Goal: Information Seeking & Learning: Understand process/instructions

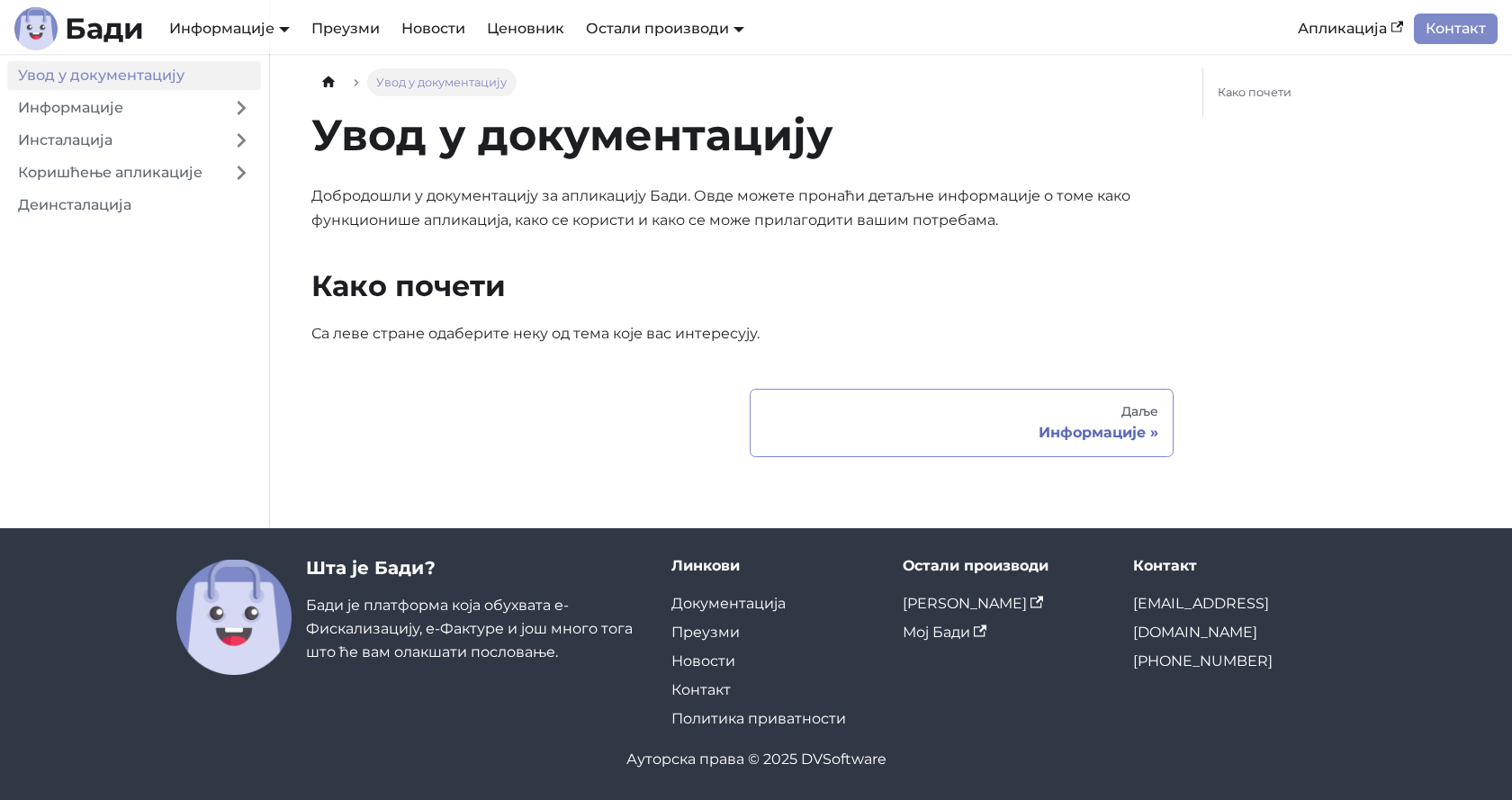
click at [1102, 438] on div "Информације" at bounding box center [961, 432] width 394 height 18
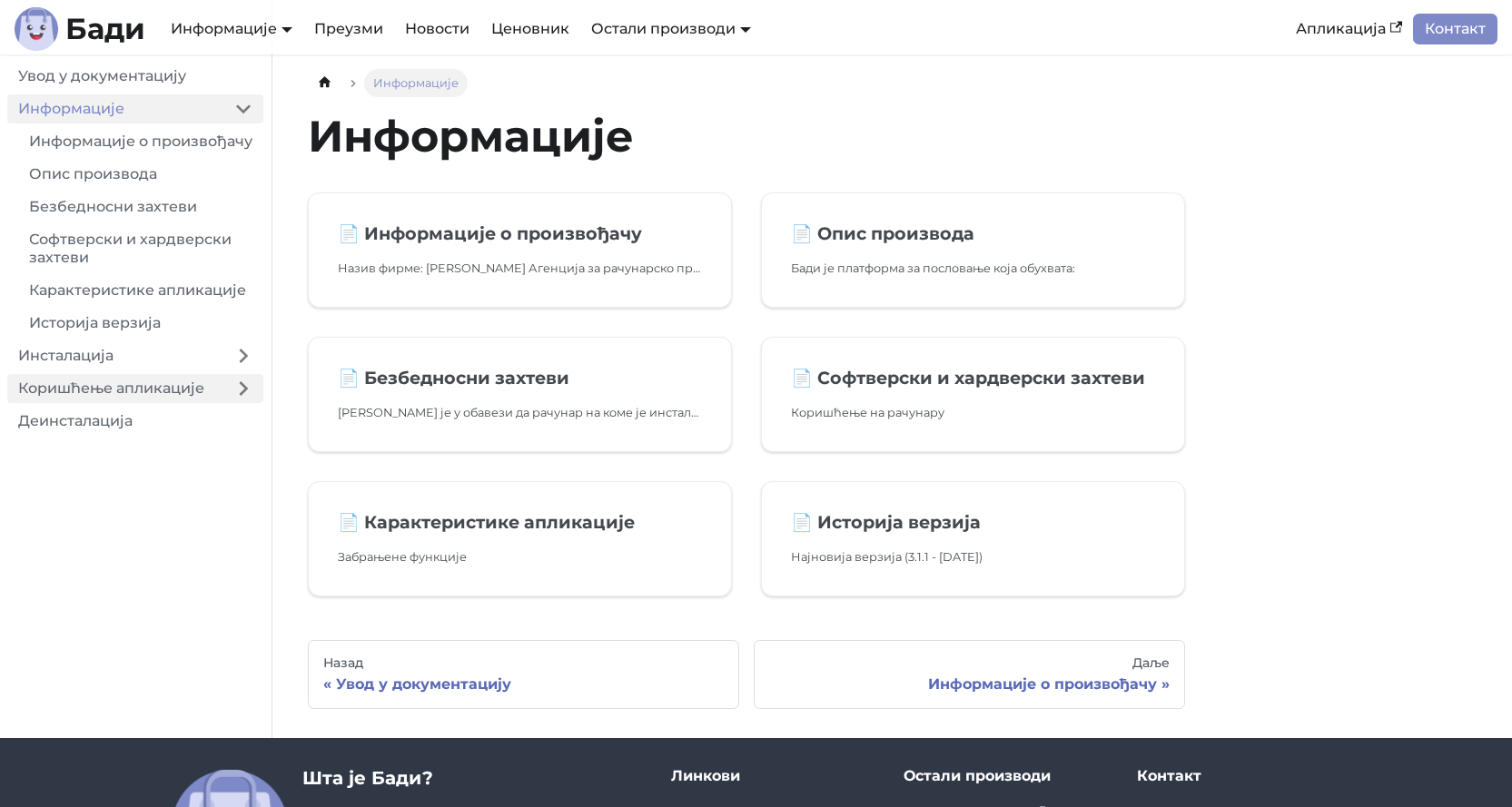
click at [213, 403] on link "Коришћење апликације" at bounding box center [115, 388] width 217 height 29
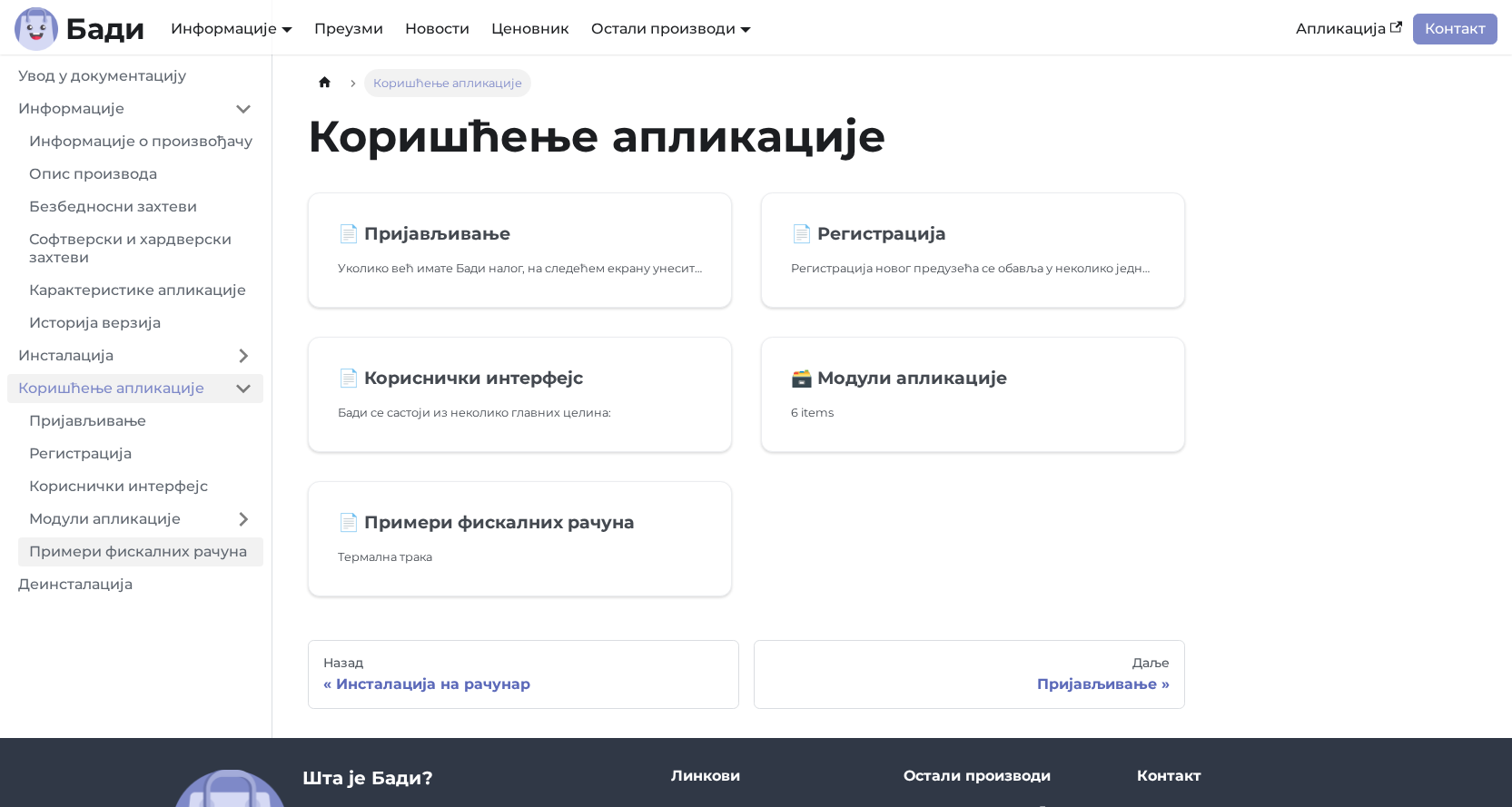
click at [189, 567] on link "Примери фискалних рачуна" at bounding box center [141, 553] width 246 height 29
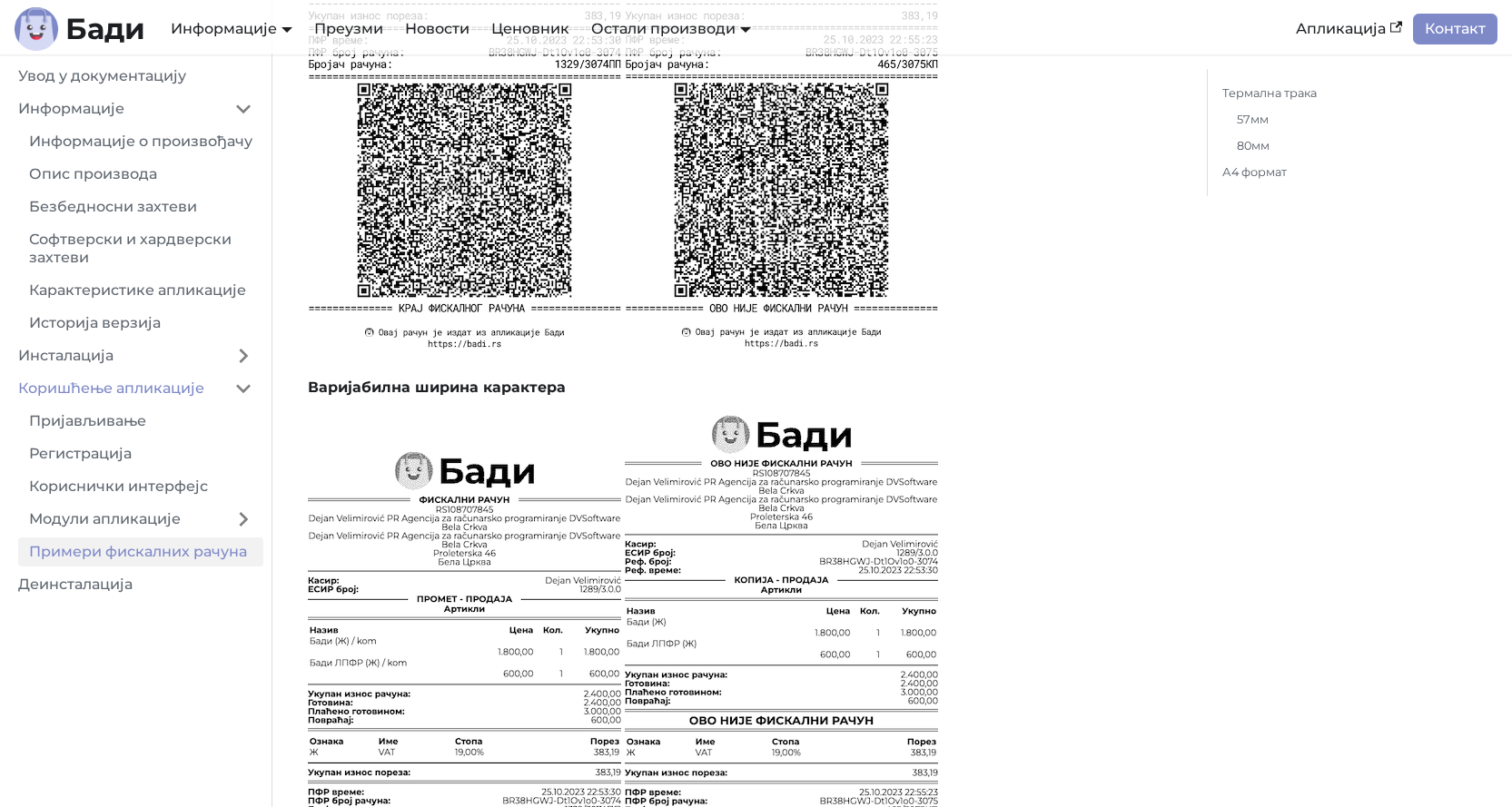
scroll to position [2362, 0]
